Goal: Navigation & Orientation: Understand site structure

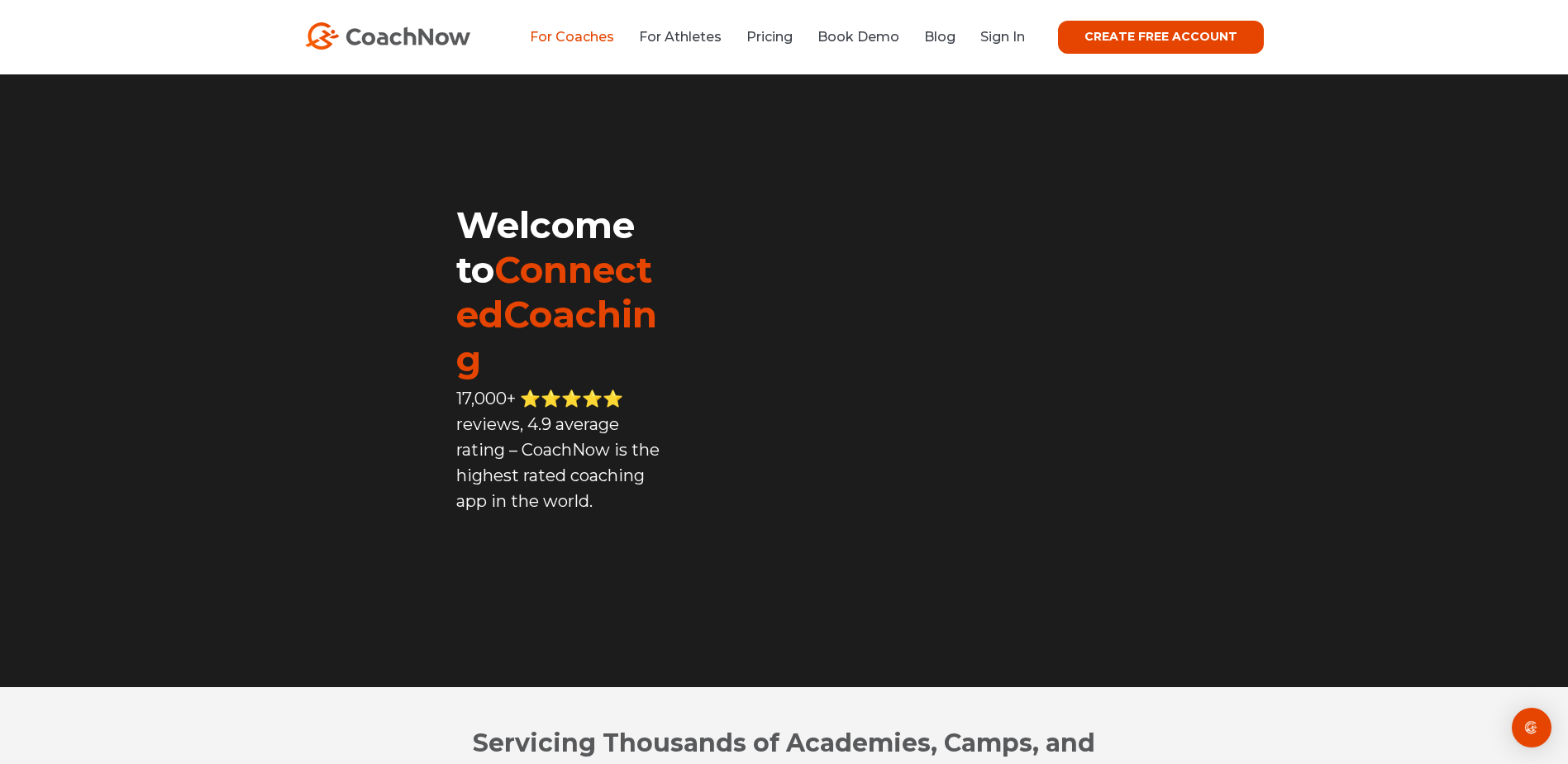
click at [583, 35] on link "For Coaches" at bounding box center [572, 37] width 85 height 16
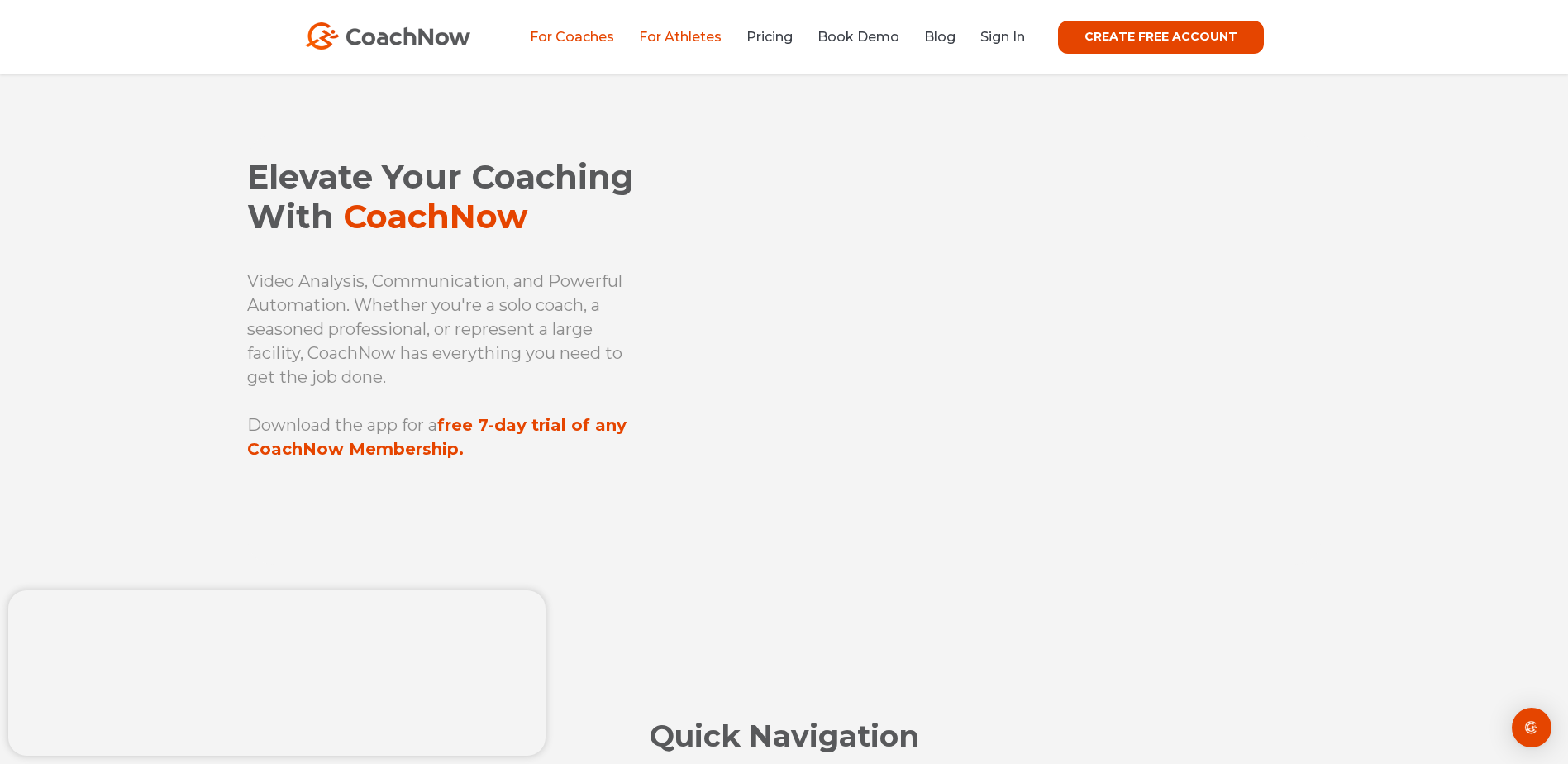
click at [707, 37] on link "For Athletes" at bounding box center [680, 37] width 83 height 16
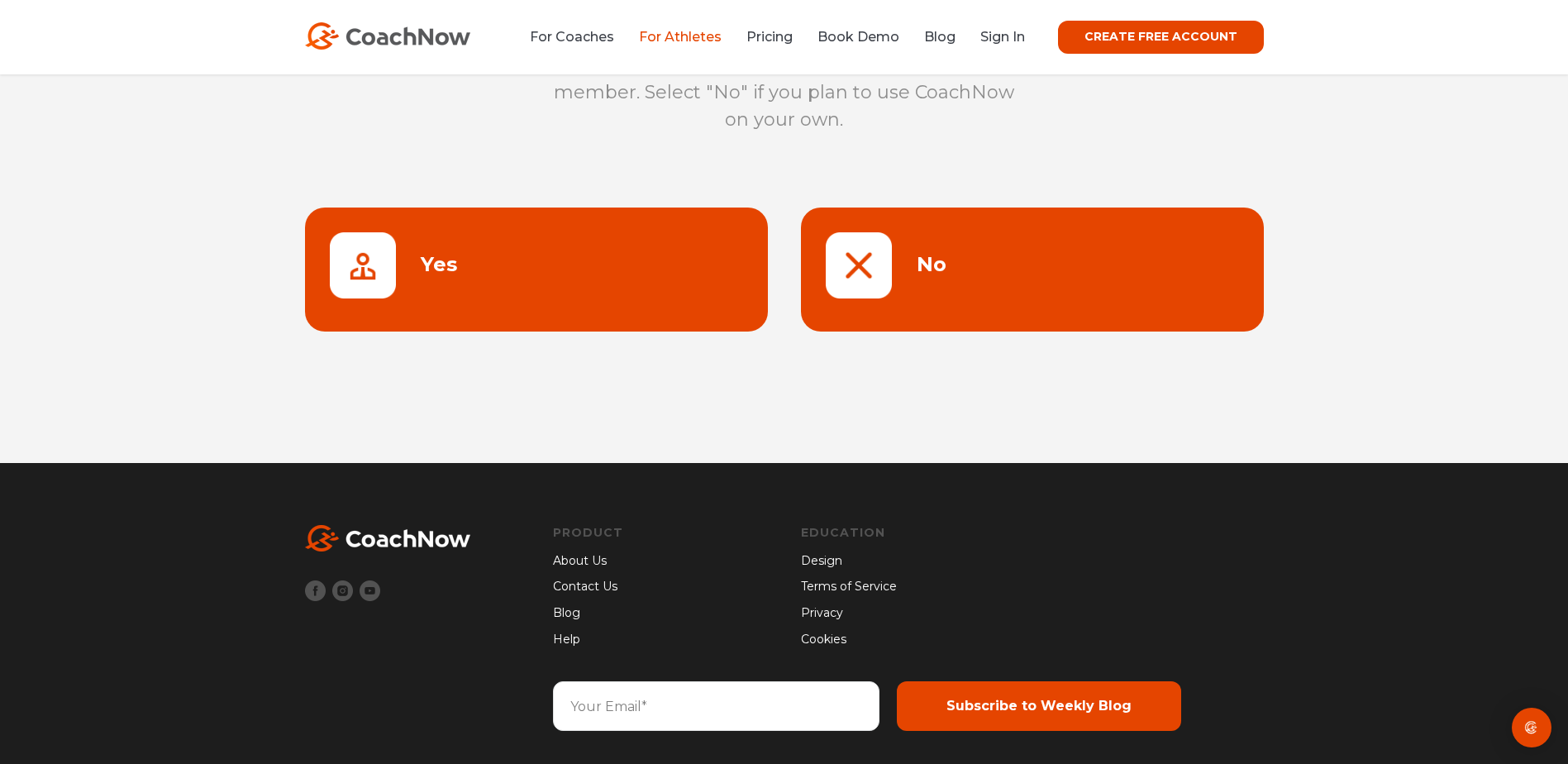
scroll to position [214, 0]
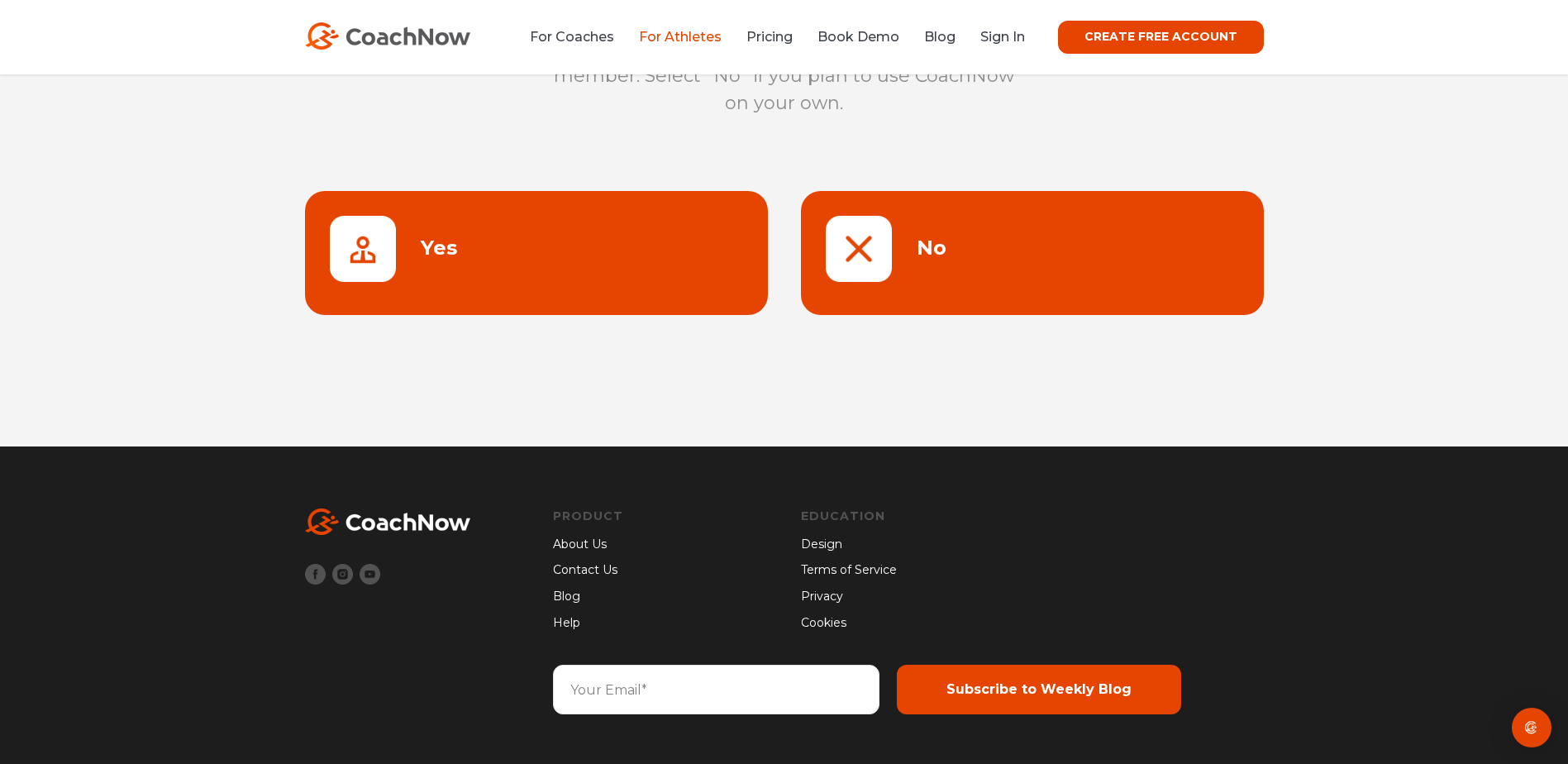
click at [829, 539] on link "Design" at bounding box center [909, 544] width 214 height 18
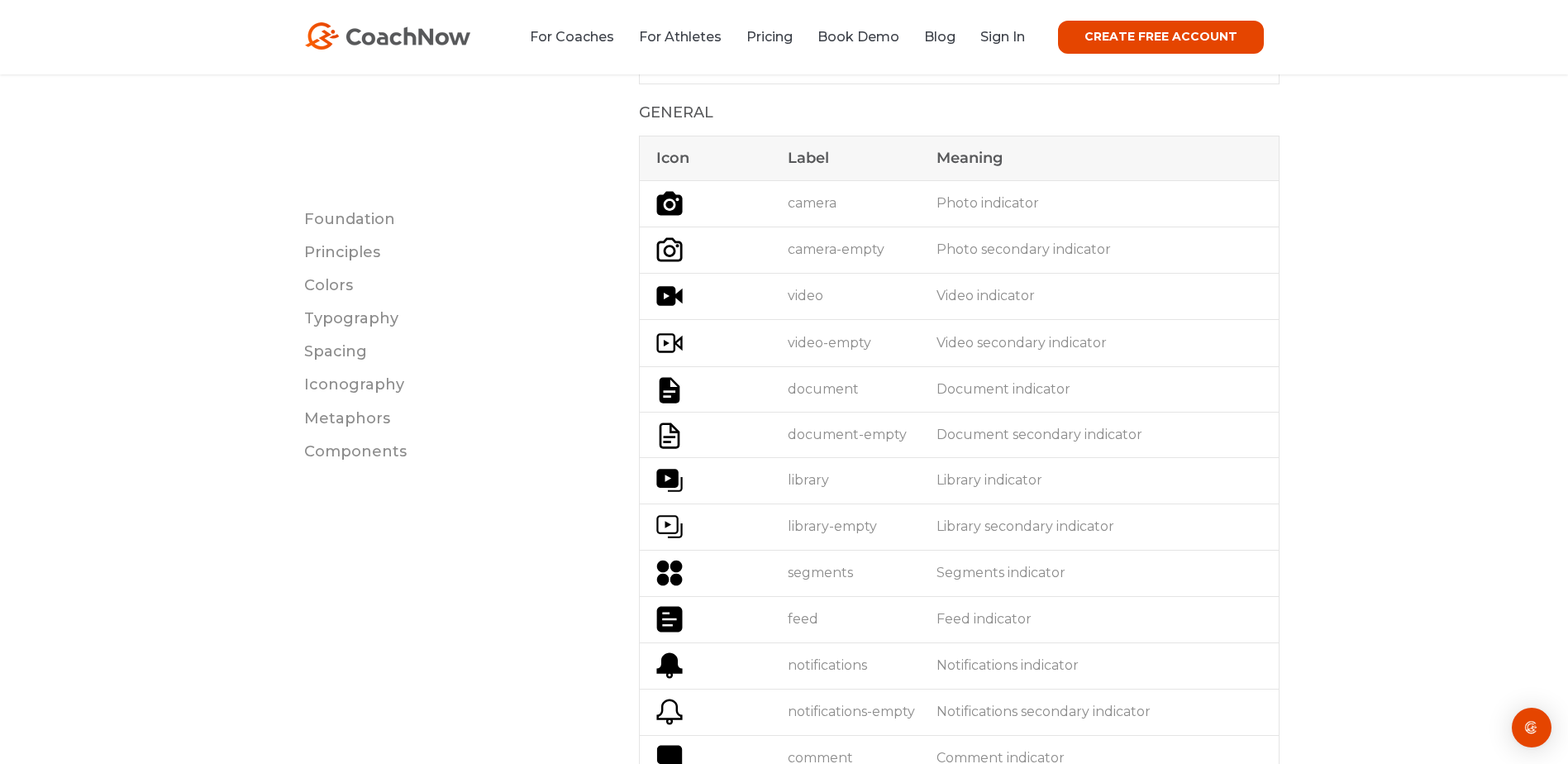
scroll to position [3886, 0]
click at [944, 40] on link "Blog" at bounding box center [939, 37] width 31 height 16
